Goal: Task Accomplishment & Management: Complete application form

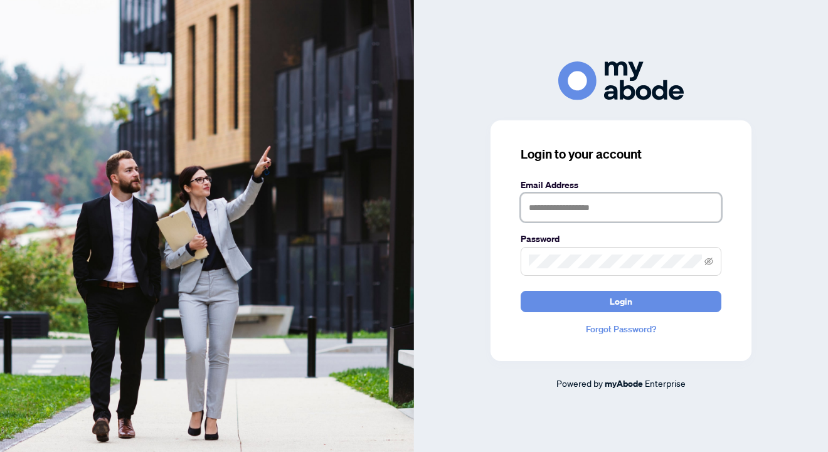
click at [602, 215] on input "text" at bounding box center [621, 207] width 201 height 29
type input "**********"
click at [521, 291] on button "Login" at bounding box center [621, 301] width 201 height 21
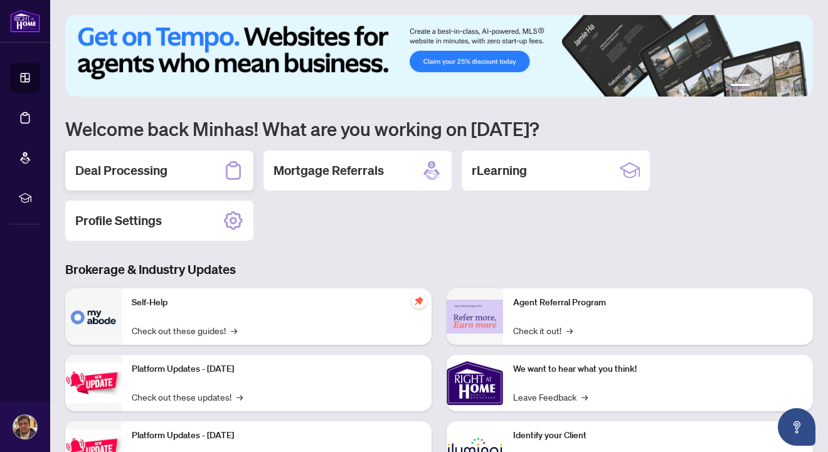
click at [151, 170] on h2 "Deal Processing" at bounding box center [121, 171] width 92 height 18
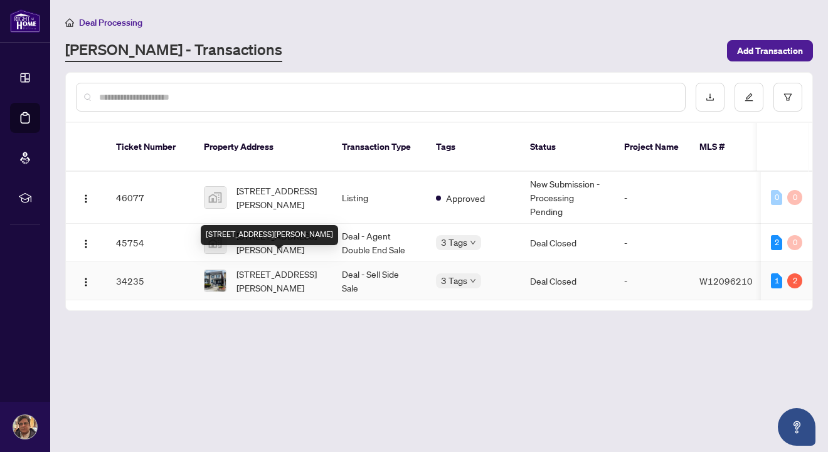
click at [283, 279] on span "[STREET_ADDRESS][PERSON_NAME]" at bounding box center [279, 281] width 85 height 28
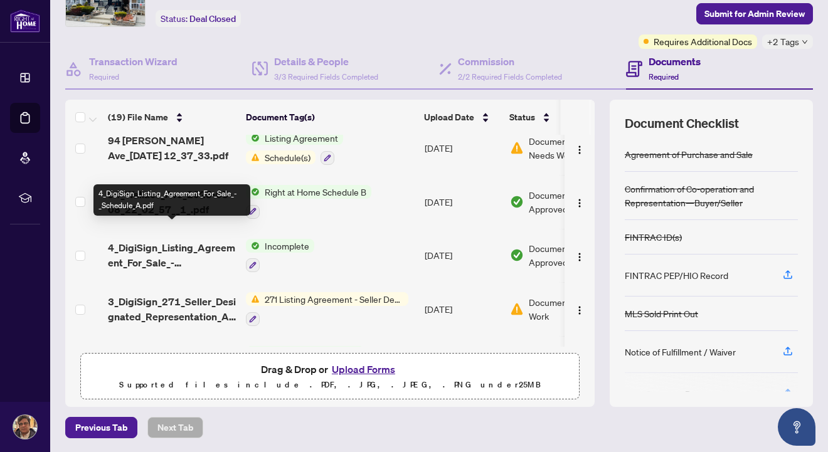
scroll to position [784, 0]
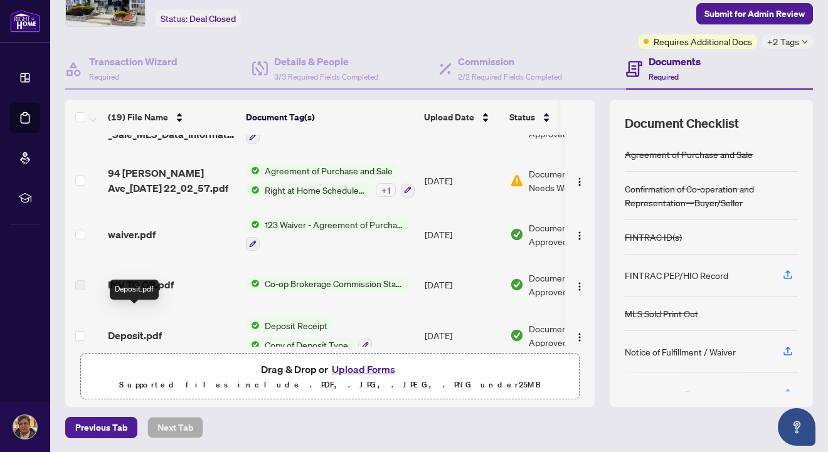
click at [151, 328] on span "Deposit.pdf" at bounding box center [135, 335] width 54 height 15
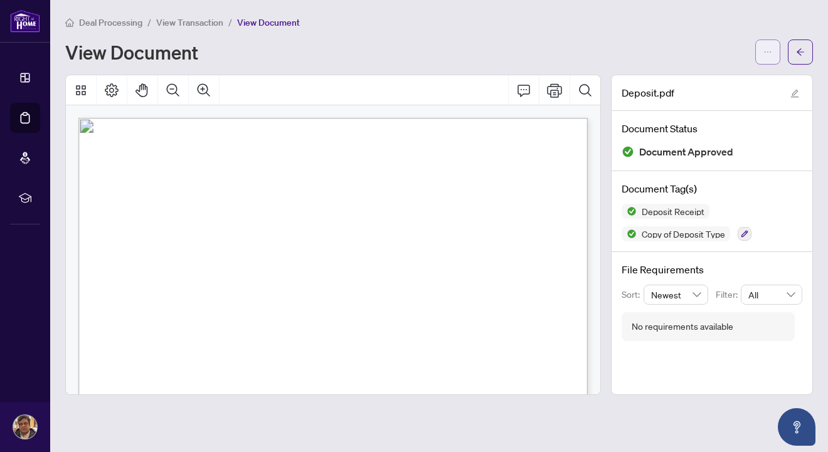
click at [771, 53] on icon "ellipsis" at bounding box center [767, 52] width 9 height 9
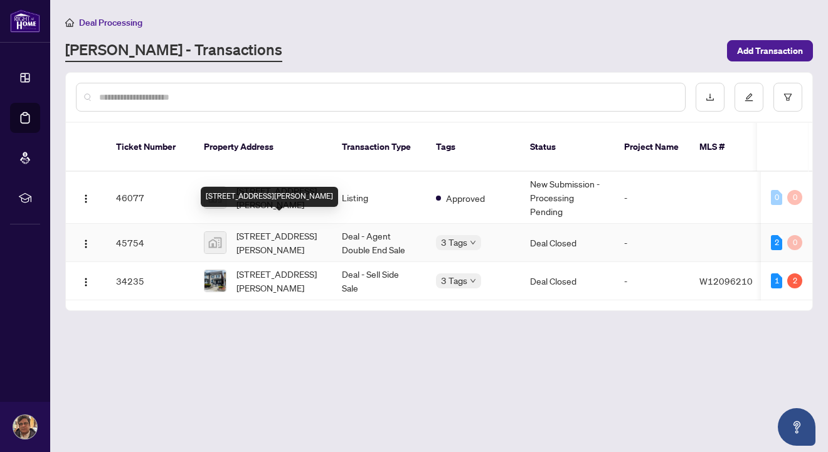
click at [294, 229] on span "[STREET_ADDRESS][PERSON_NAME]" at bounding box center [279, 243] width 85 height 28
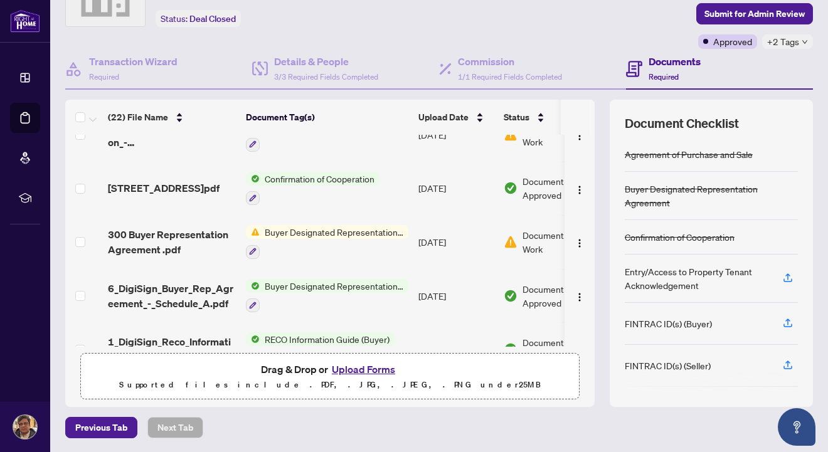
scroll to position [937, 0]
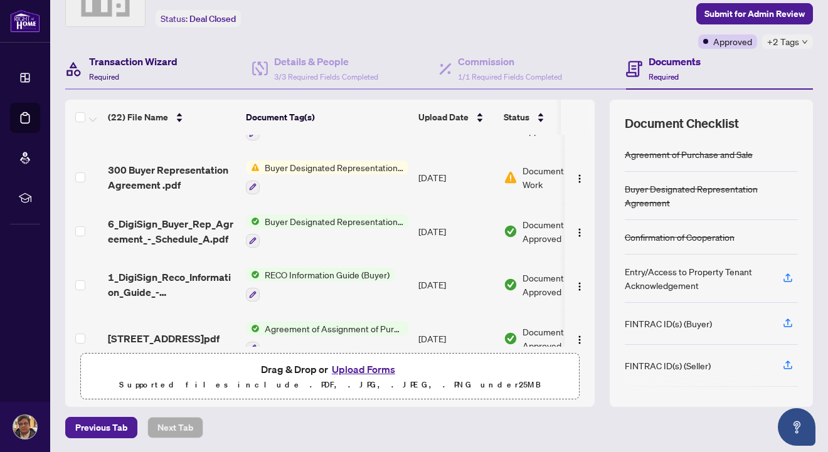
click at [149, 58] on h4 "Transaction Wizard" at bounding box center [133, 61] width 88 height 15
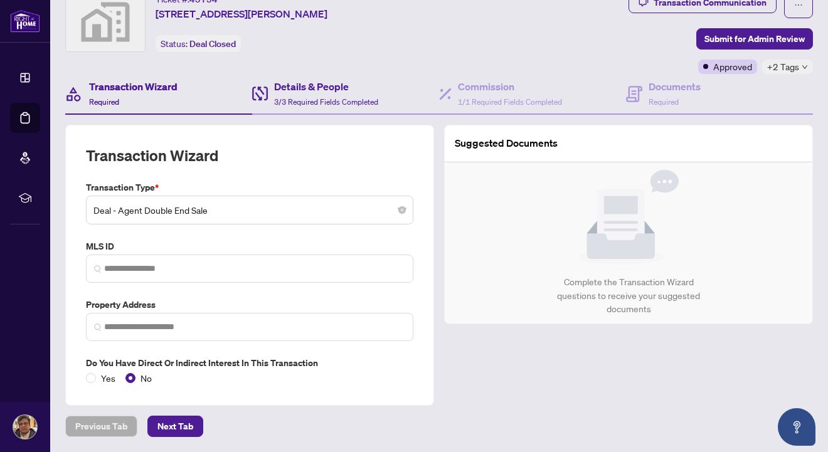
type input "**********"
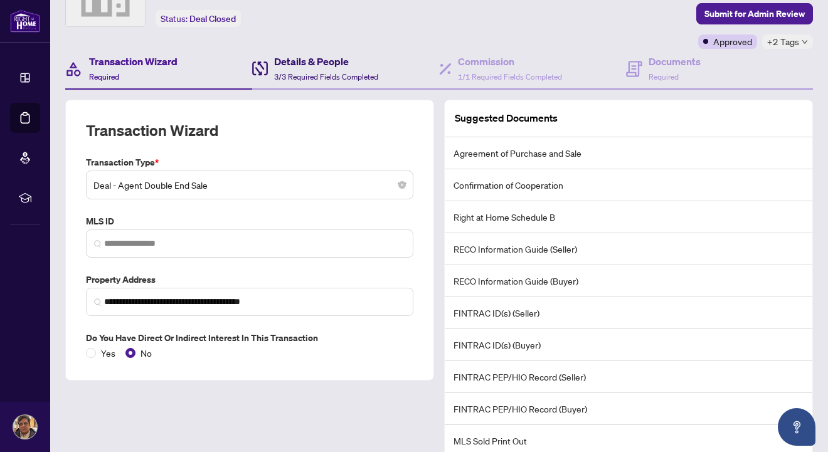
click at [287, 76] on span "3/3 Required Fields Completed" at bounding box center [326, 76] width 104 height 9
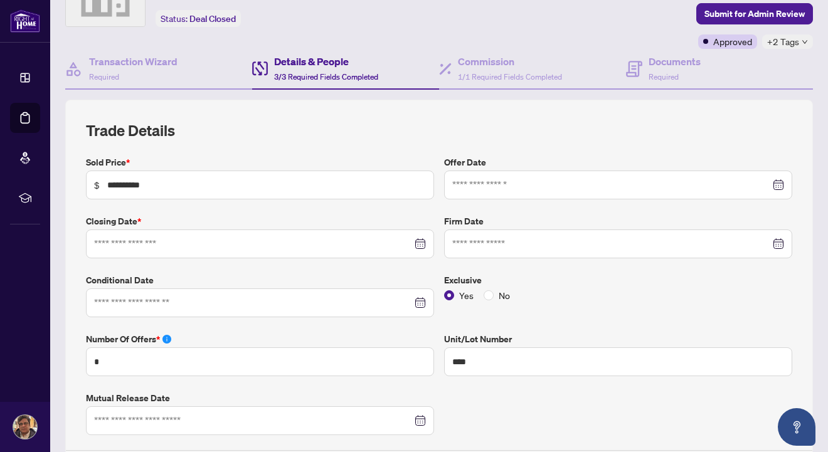
type input "**********"
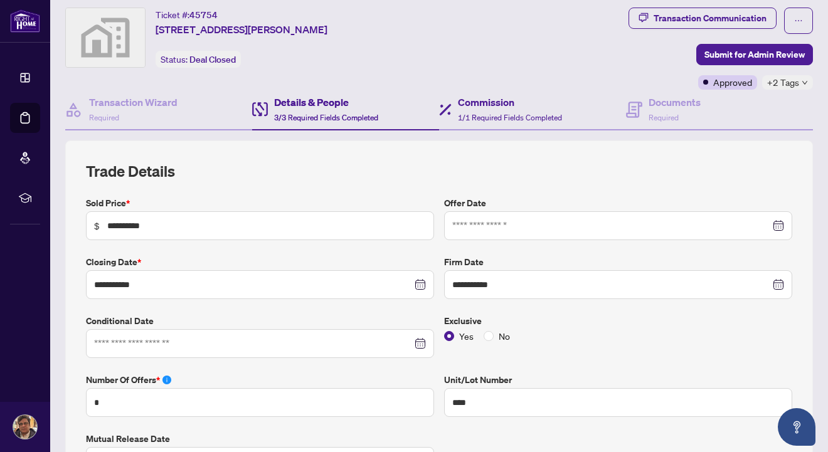
scroll to position [29, 0]
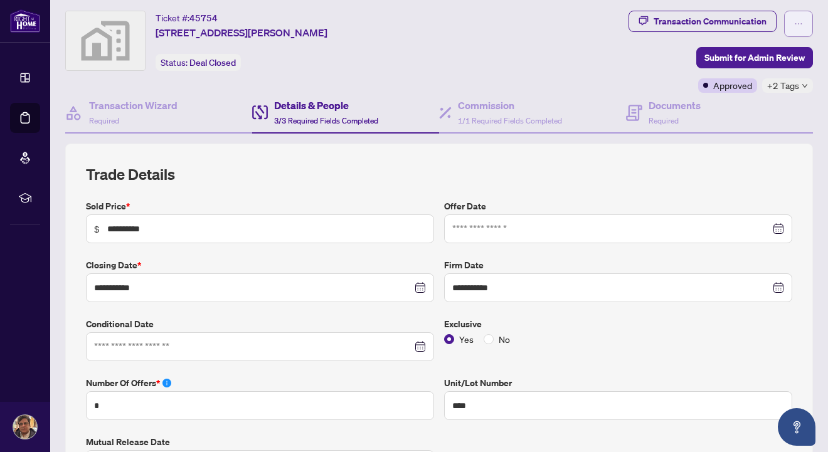
click at [799, 31] on span "button" at bounding box center [798, 24] width 9 height 20
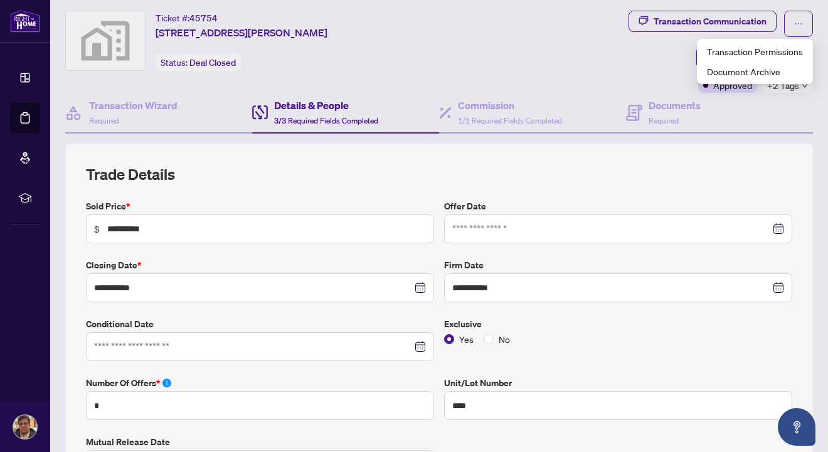
click at [580, 49] on div "Transaction Communication Submit for Admin Review Approved +2 Tags" at bounding box center [647, 52] width 333 height 82
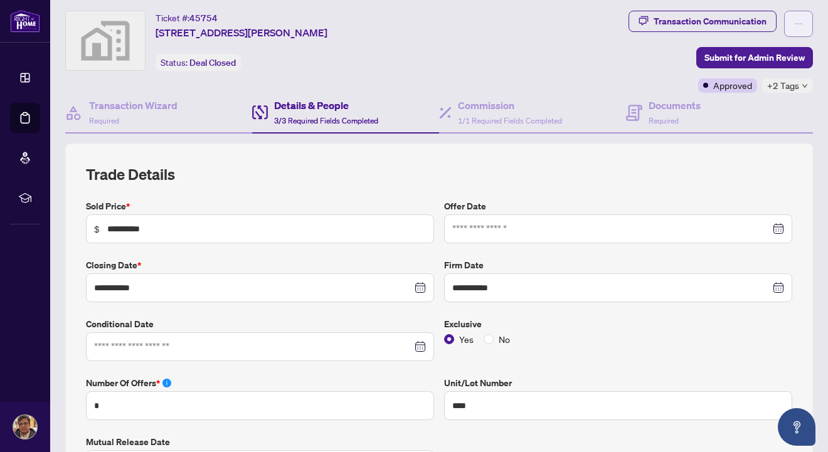
click at [795, 17] on span "button" at bounding box center [798, 24] width 9 height 20
click at [511, 44] on div "Transaction Communication Submit for Admin Review Approved +2 Tags" at bounding box center [647, 52] width 338 height 82
click at [487, 111] on h4 "Commission" at bounding box center [510, 105] width 104 height 15
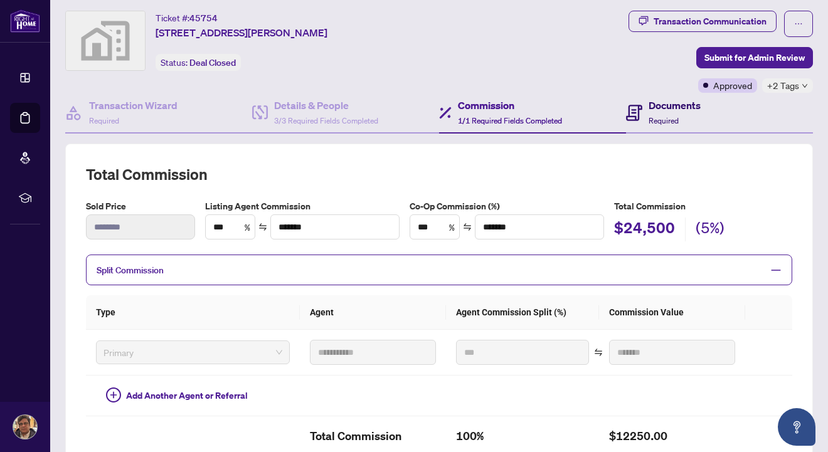
click at [664, 120] on span "Required" at bounding box center [664, 120] width 30 height 9
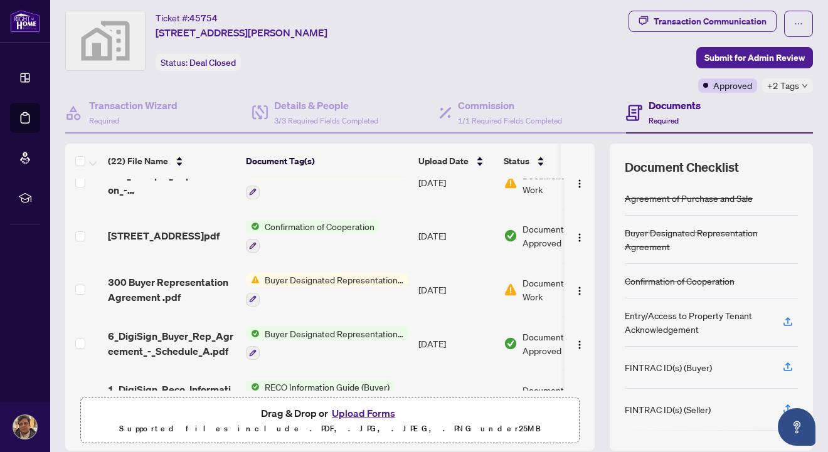
scroll to position [937, 0]
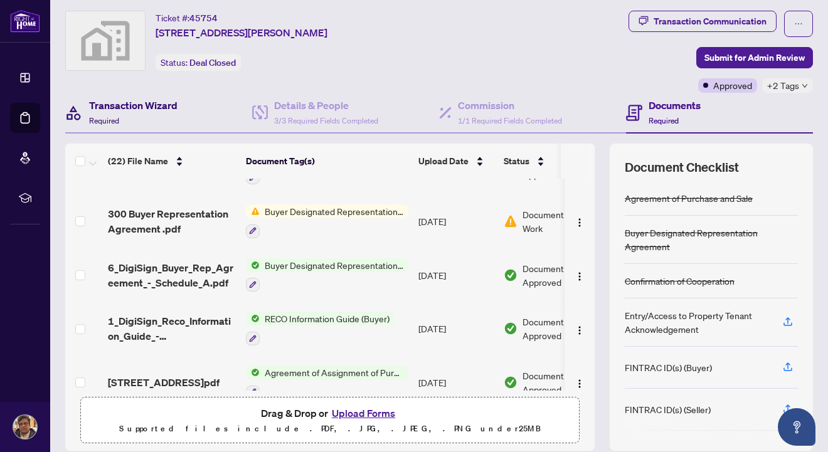
click at [142, 115] on div "Transaction Wizard Required" at bounding box center [133, 112] width 88 height 29
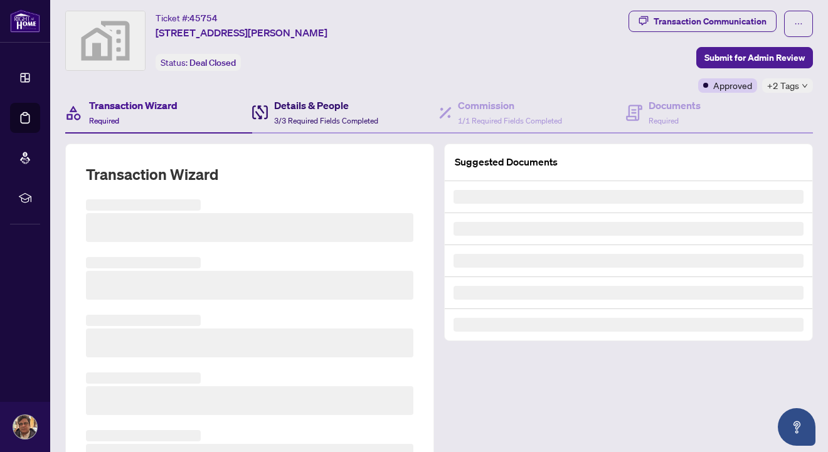
click at [293, 122] on span "3/3 Required Fields Completed" at bounding box center [326, 120] width 104 height 9
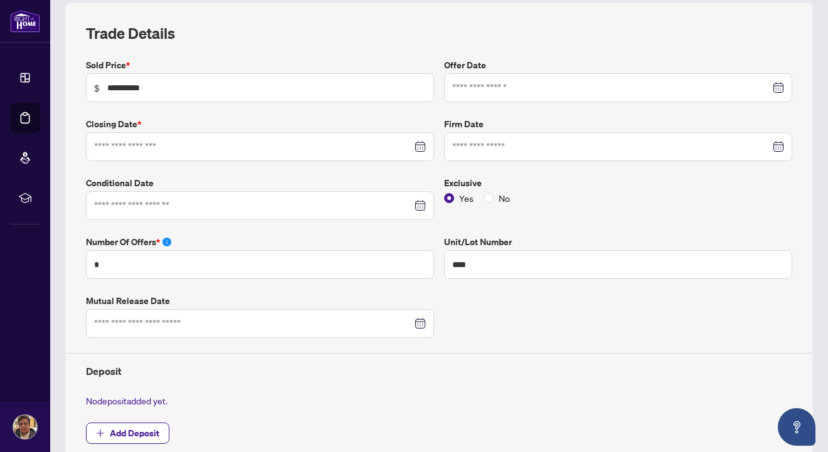
type input "**********"
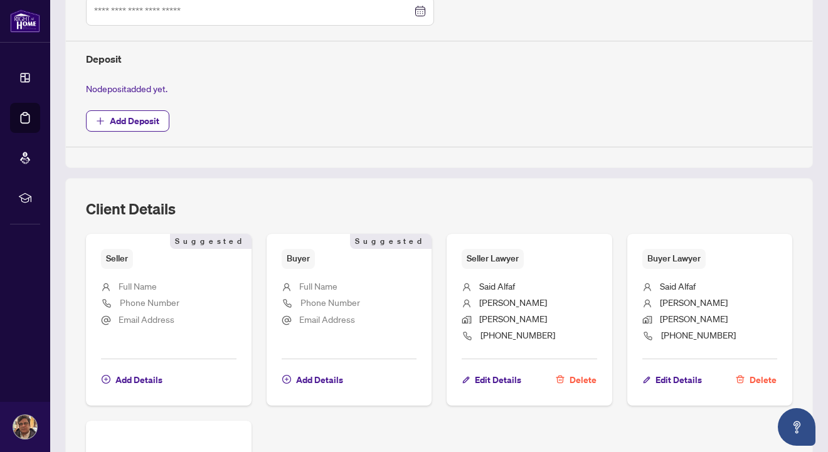
scroll to position [474, 0]
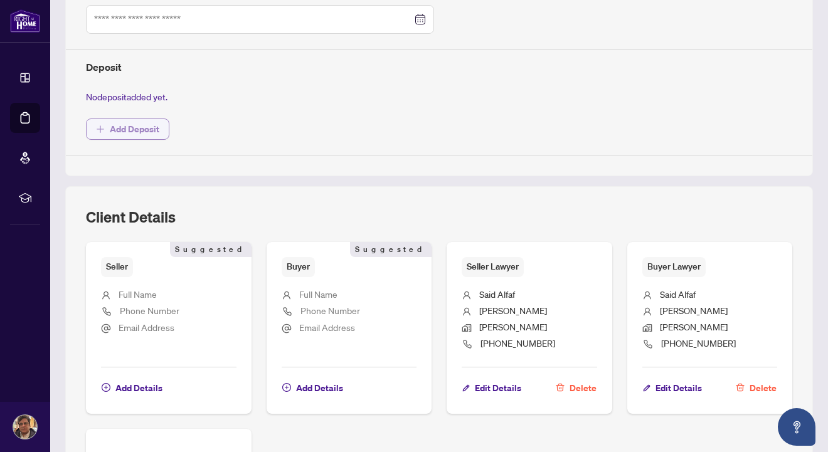
click at [117, 124] on span "Add Deposit" at bounding box center [135, 129] width 50 height 20
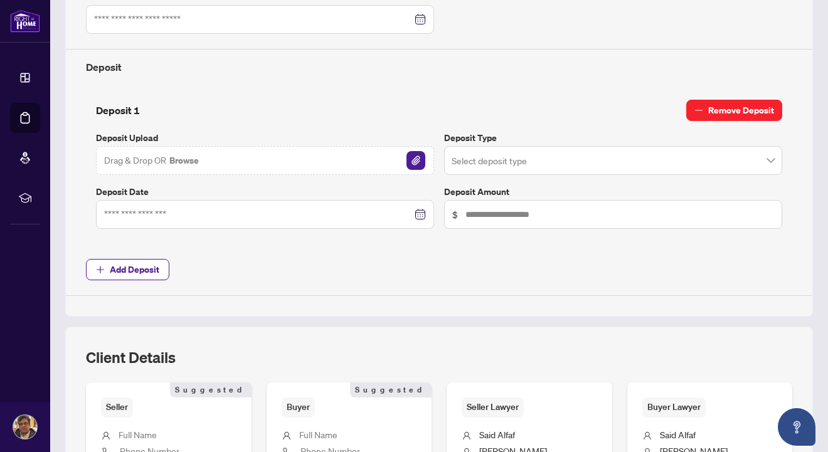
click at [720, 106] on span "Remove Deposit" at bounding box center [741, 110] width 66 height 20
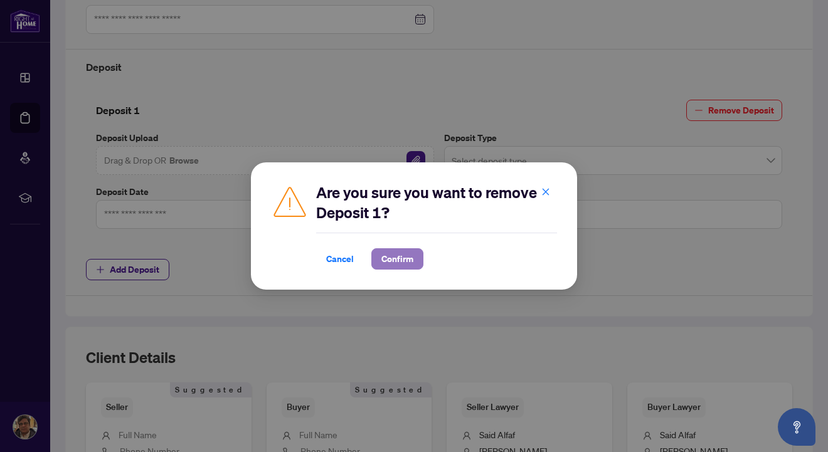
click at [398, 261] on span "Confirm" at bounding box center [397, 259] width 32 height 20
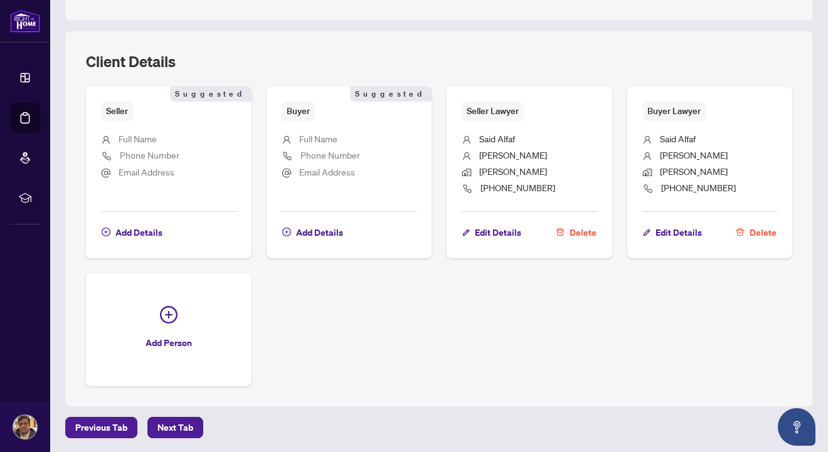
scroll to position [0, 0]
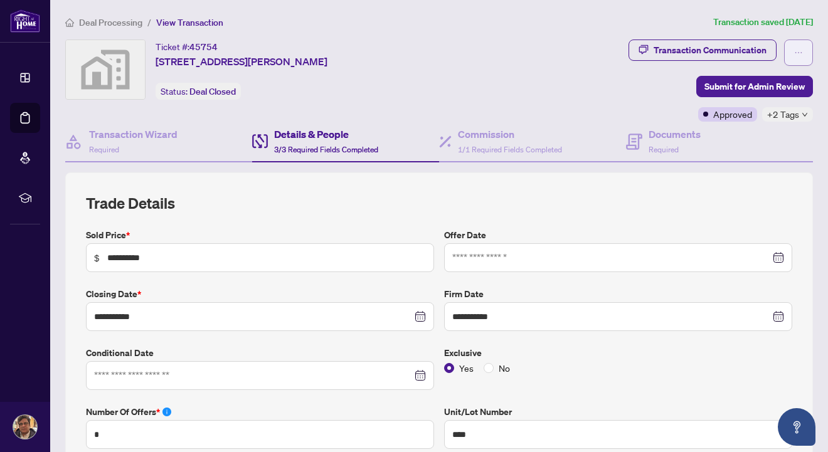
click at [797, 57] on span "button" at bounding box center [798, 53] width 9 height 20
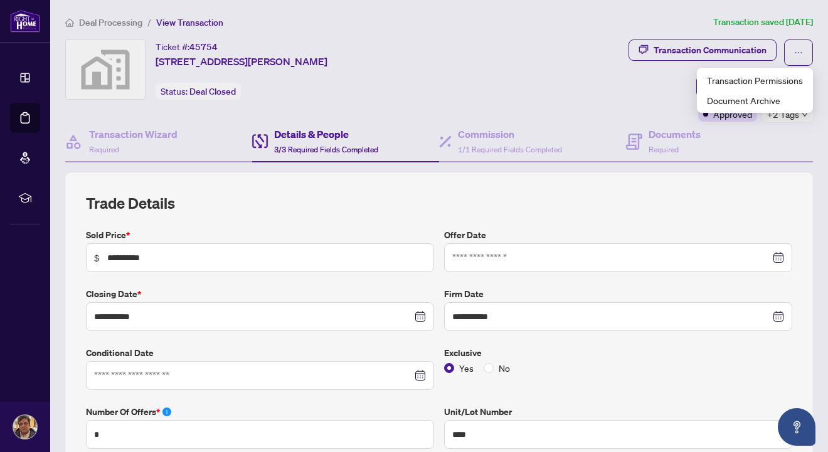
click at [543, 87] on div "Transaction Communication Submit for Admin Review Approved +2 Tags" at bounding box center [647, 81] width 333 height 82
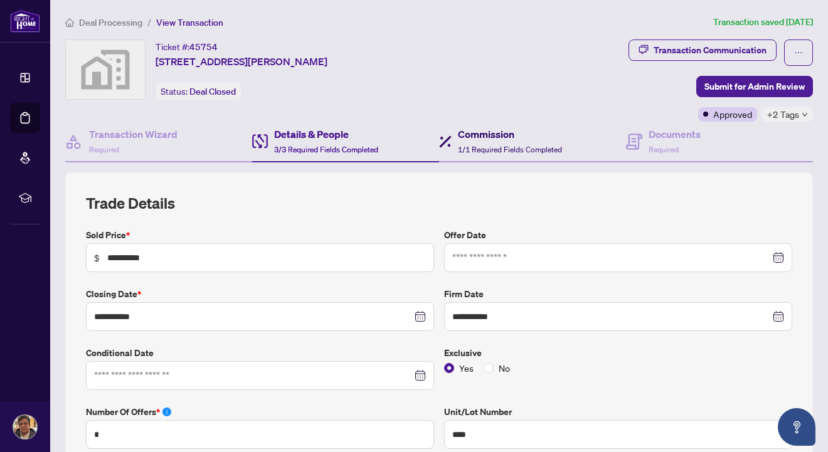
click at [533, 145] on span "1/1 Required Fields Completed" at bounding box center [510, 149] width 104 height 9
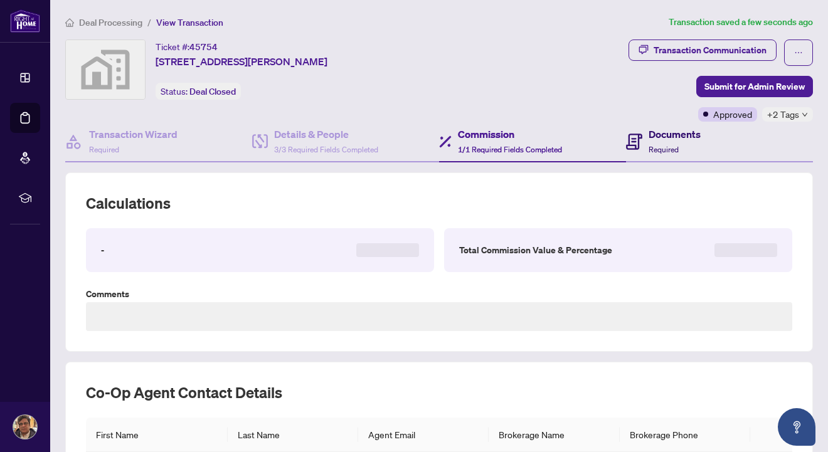
click at [662, 145] on span "Required" at bounding box center [664, 149] width 30 height 9
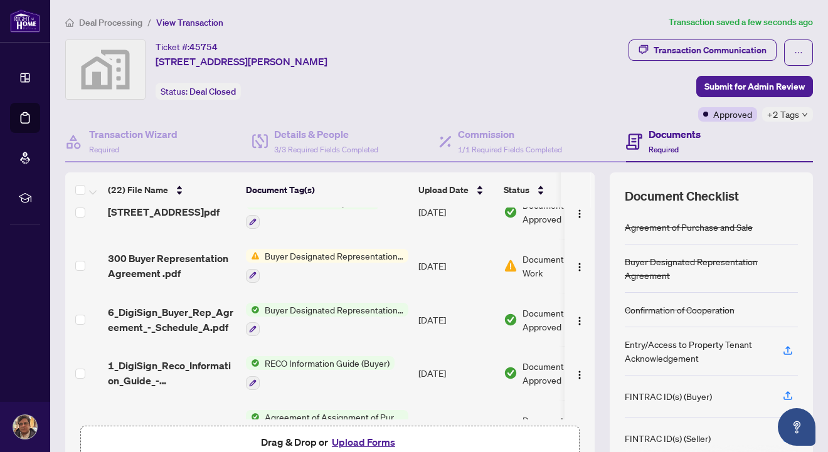
scroll to position [937, 0]
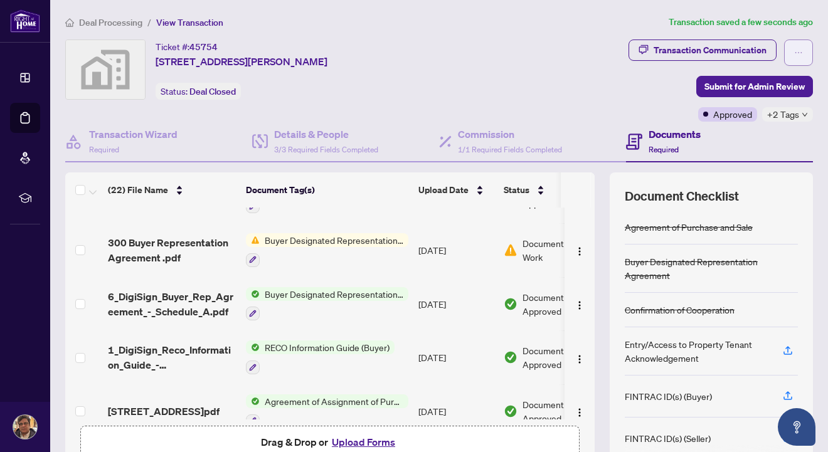
click at [801, 53] on icon "ellipsis" at bounding box center [798, 52] width 9 height 9
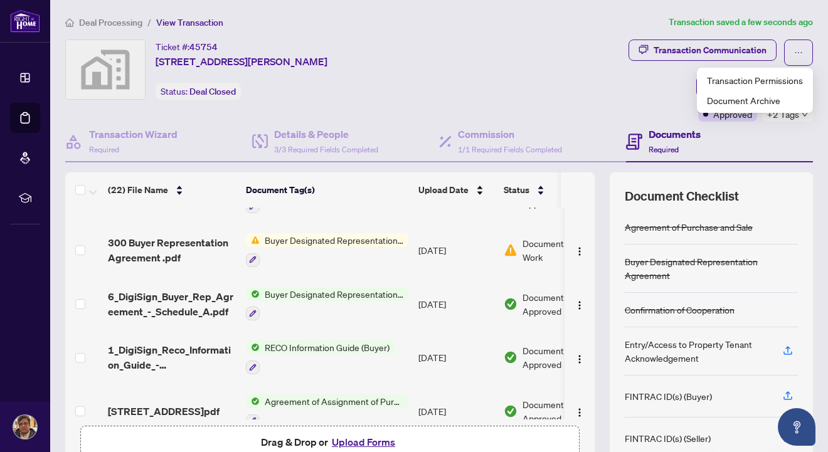
click at [519, 90] on div "Transaction Communication Submit for Admin Review Approved +2 Tags" at bounding box center [647, 81] width 333 height 82
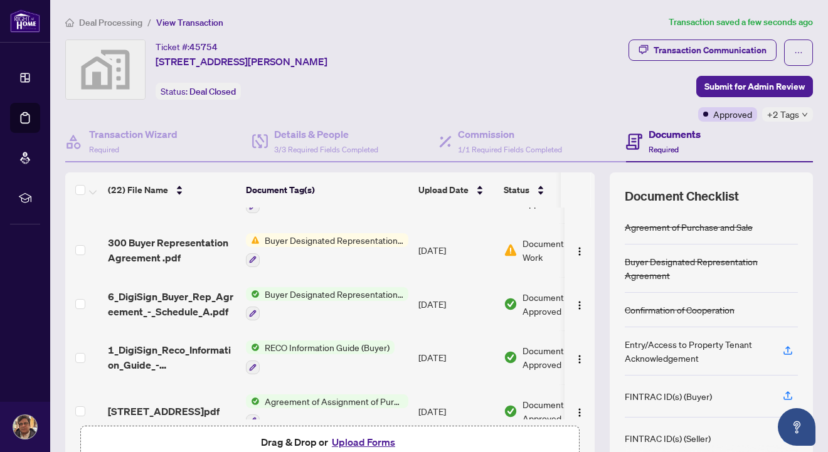
click at [804, 114] on icon "down" at bounding box center [805, 115] width 6 height 6
click at [534, 61] on div "Transaction Communication Submit for Admin Review Approved +2 Tags" at bounding box center [647, 81] width 333 height 82
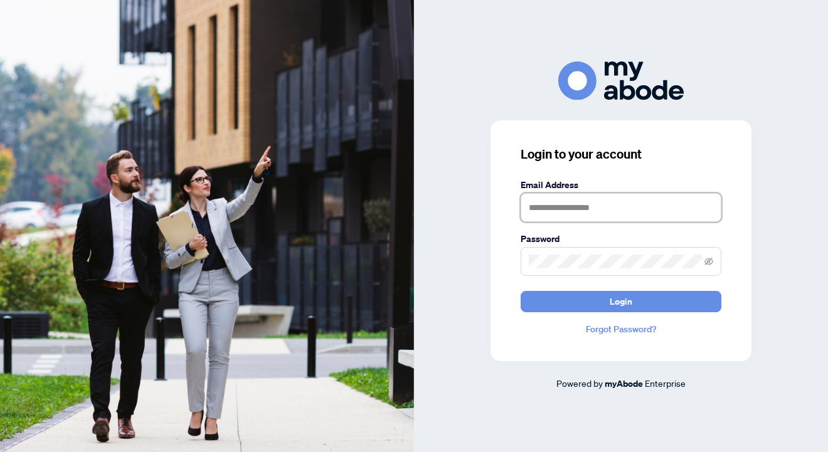
click at [561, 207] on input "text" at bounding box center [621, 207] width 201 height 29
type input "**********"
